Goal: Communication & Community: Participate in discussion

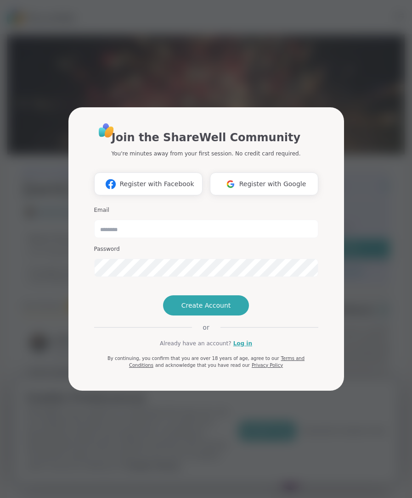
click at [245, 348] on link "Log in" at bounding box center [242, 344] width 19 height 8
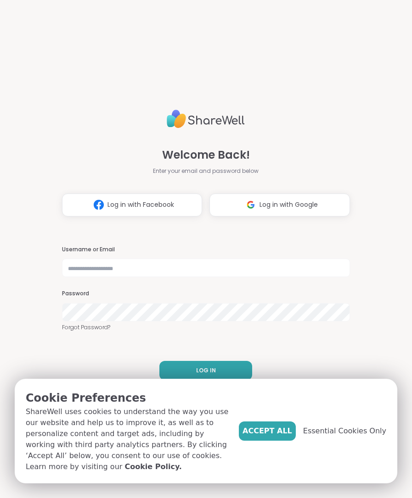
click at [343, 436] on span "Essential Cookies Only" at bounding box center [344, 431] width 83 height 11
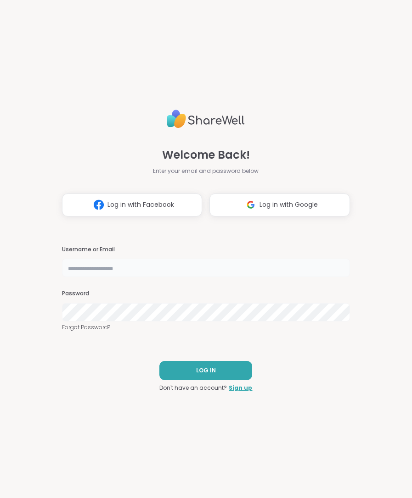
click at [92, 268] on input "text" at bounding box center [206, 268] width 288 height 18
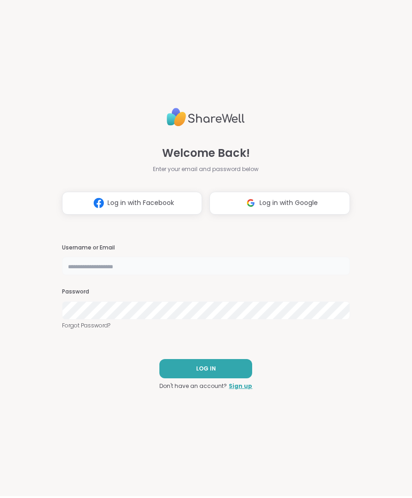
type input "**********"
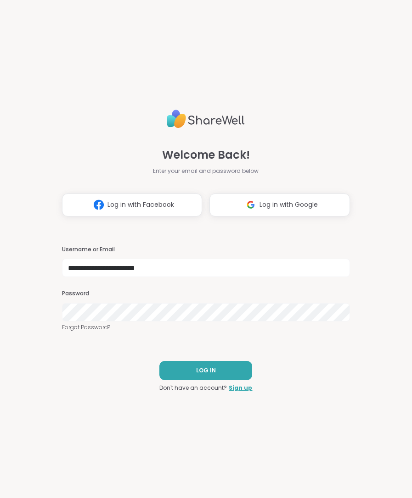
click at [207, 375] on button "LOG IN" at bounding box center [205, 370] width 93 height 19
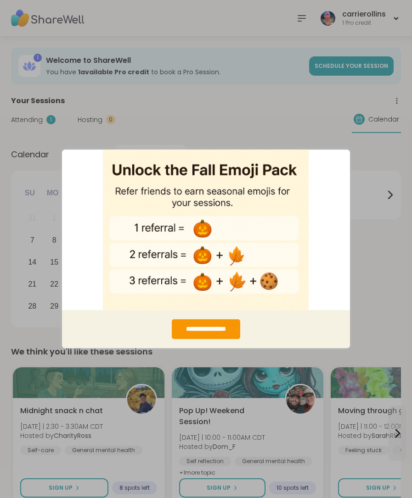
click at [384, 274] on div "**********" at bounding box center [206, 249] width 412 height 498
click at [364, 276] on div "**********" at bounding box center [206, 249] width 412 height 498
click at [371, 242] on div "**********" at bounding box center [206, 249] width 412 height 498
click at [392, 243] on div "**********" at bounding box center [206, 249] width 412 height 498
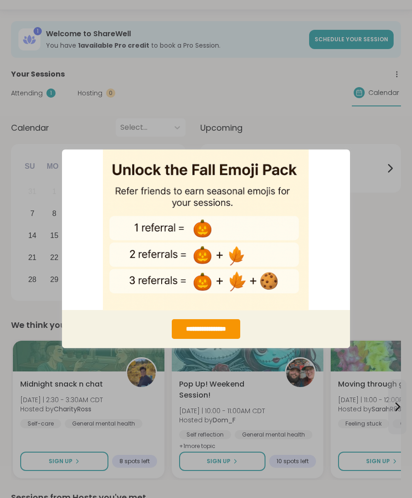
scroll to position [12, 0]
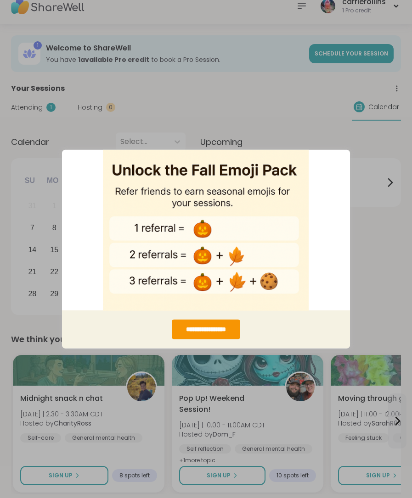
click at [292, 272] on img "entering modal" at bounding box center [206, 230] width 206 height 162
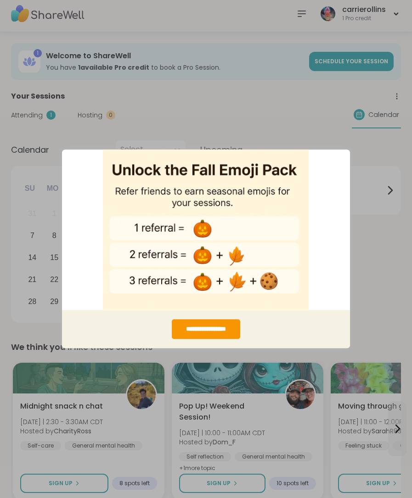
scroll to position [8, 0]
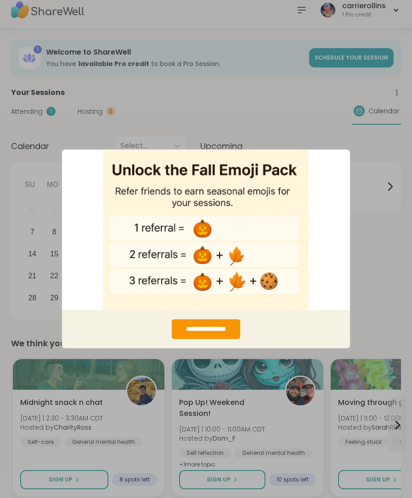
click at [135, 228] on img "entering modal" at bounding box center [206, 230] width 206 height 162
click at [222, 331] on div "**********" at bounding box center [206, 330] width 68 height 20
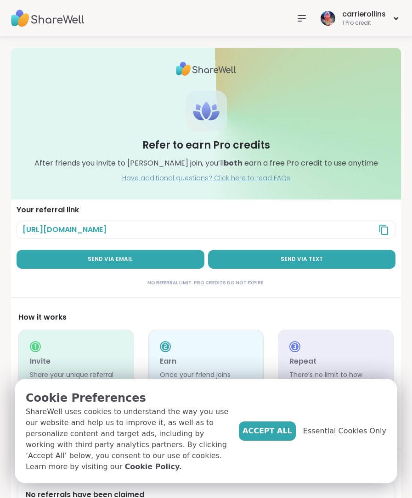
click at [340, 436] on span "Essential Cookies Only" at bounding box center [344, 431] width 83 height 11
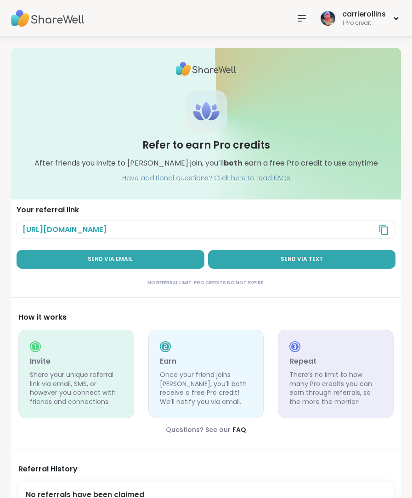
click at [370, 17] on div "carrierollins" at bounding box center [364, 14] width 44 height 10
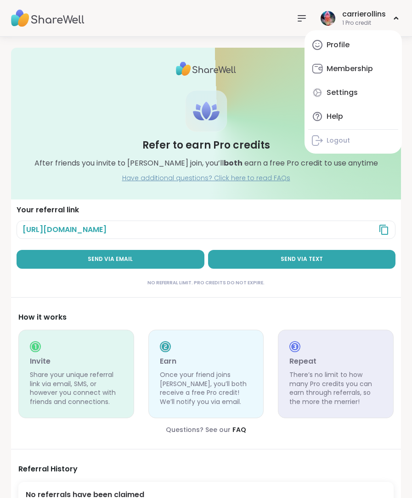
click at [311, 13] on div at bounding box center [301, 18] width 18 height 18
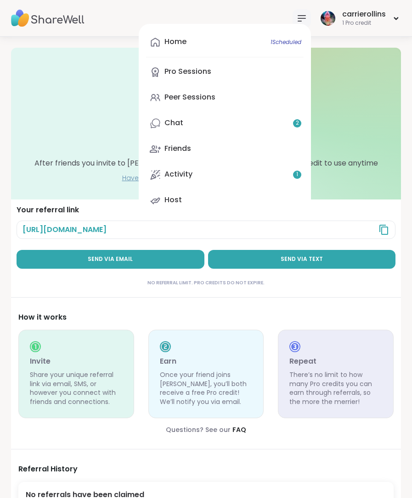
click at [217, 98] on link "Peer Sessions" at bounding box center [224, 98] width 157 height 22
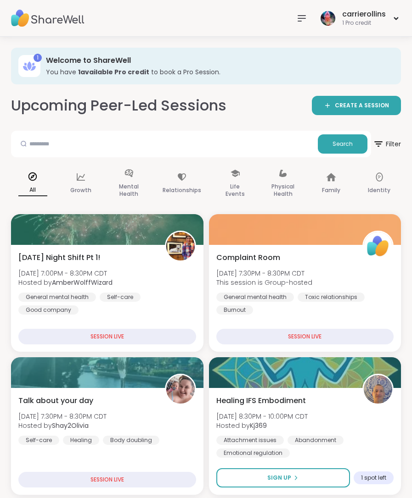
click at [306, 13] on icon at bounding box center [301, 18] width 11 height 11
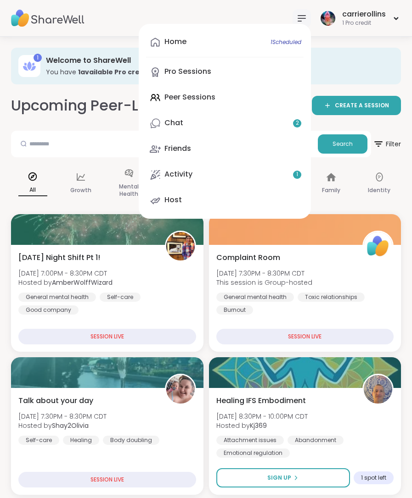
click at [190, 124] on link "Chat 2" at bounding box center [224, 123] width 157 height 22
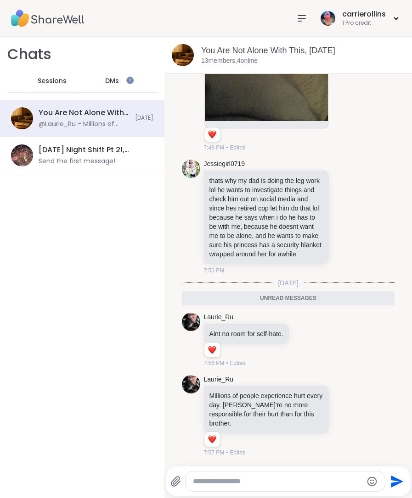
scroll to position [5300, 0]
click at [99, 419] on div "Chats Sessions DMs You Are Not Alone With This, Sep 06 @Laurie_Ru - Millions of…" at bounding box center [82, 268] width 164 height 462
click at [67, 20] on img at bounding box center [47, 18] width 73 height 32
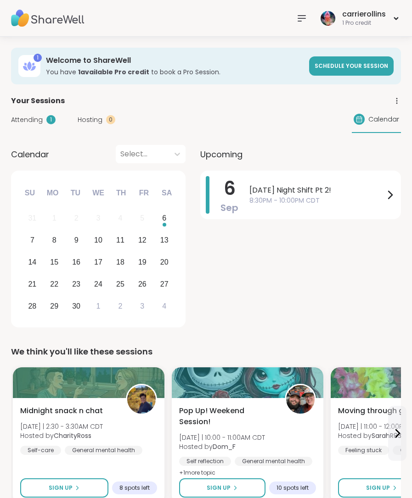
click at [391, 192] on icon at bounding box center [389, 195] width 11 height 11
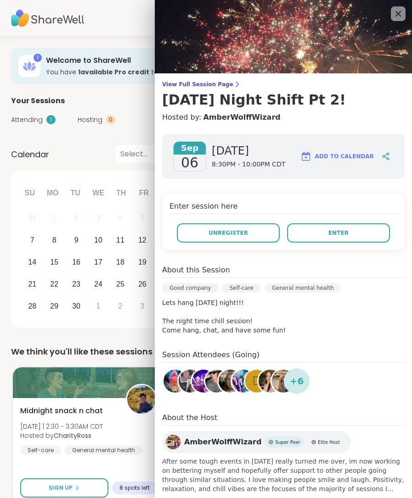
click at [397, 16] on icon at bounding box center [397, 13] width 11 height 11
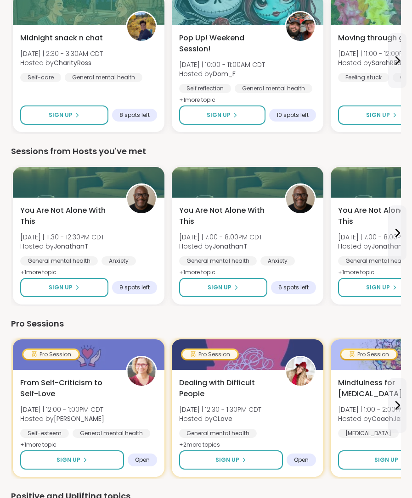
scroll to position [376, 0]
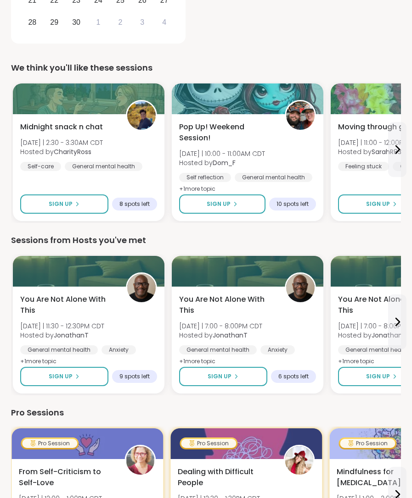
click at [396, 319] on icon at bounding box center [396, 322] width 11 height 11
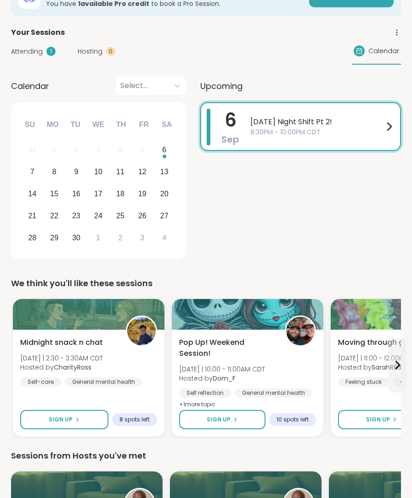
scroll to position [68, 0]
click at [166, 153] on div "6" at bounding box center [164, 150] width 4 height 12
click at [388, 124] on icon at bounding box center [389, 126] width 4 height 7
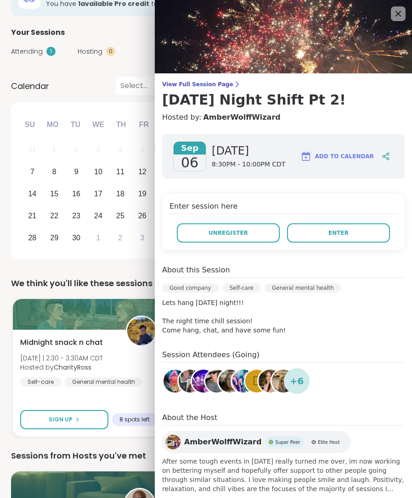
click at [396, 17] on icon at bounding box center [397, 13] width 11 height 11
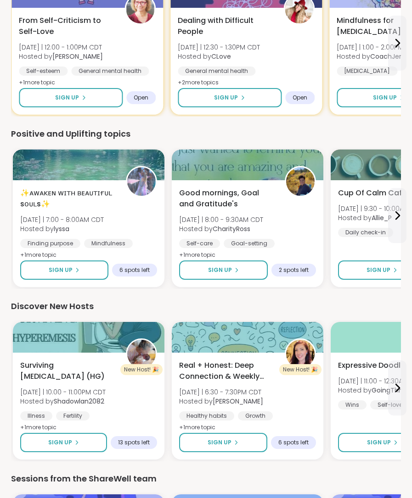
scroll to position [736, 0]
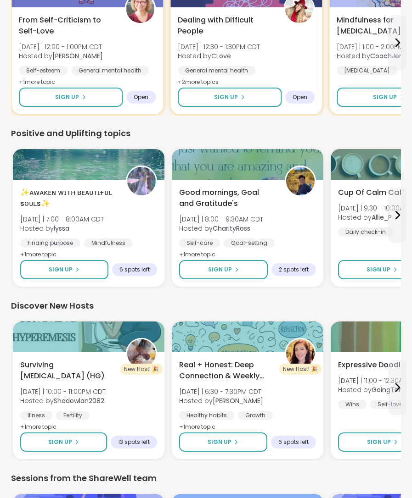
click at [398, 217] on icon at bounding box center [398, 215] width 4 height 7
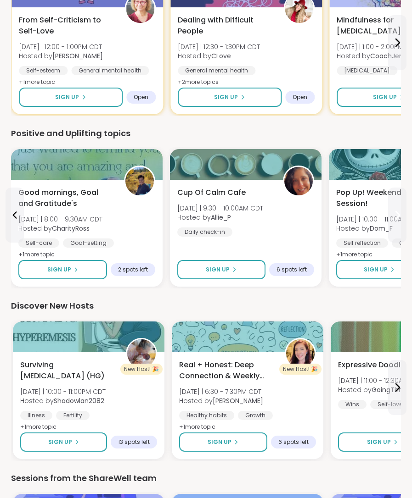
click at [401, 214] on icon at bounding box center [396, 215] width 11 height 11
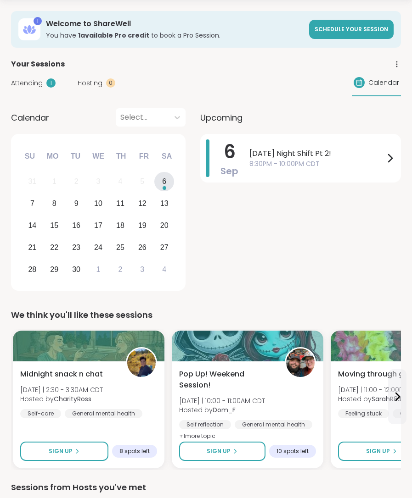
scroll to position [0, 0]
